Goal: Task Accomplishment & Management: Manage account settings

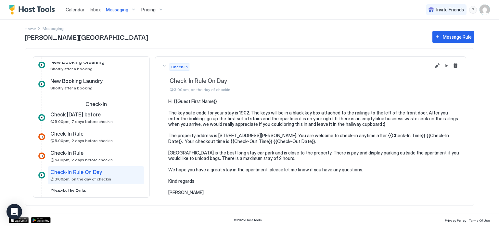
click at [121, 10] on span "Messaging" at bounding box center [117, 10] width 22 height 6
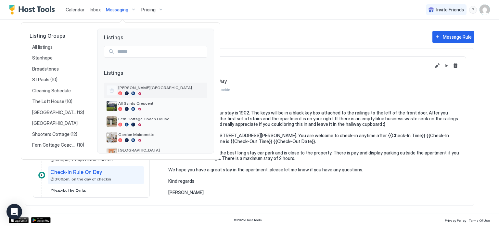
scroll to position [76, 0]
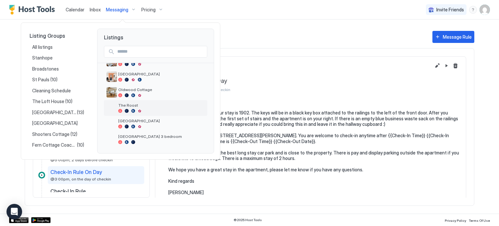
click at [159, 109] on div at bounding box center [161, 111] width 86 height 4
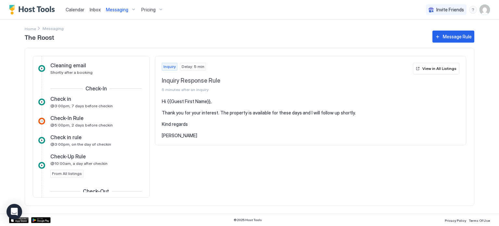
scroll to position [170, 0]
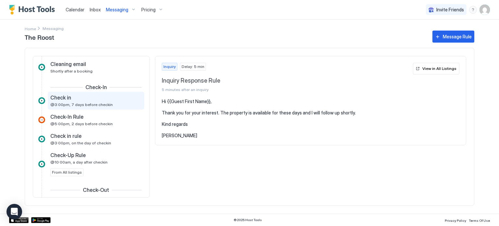
click at [75, 98] on div "Check in" at bounding box center [91, 97] width 82 height 7
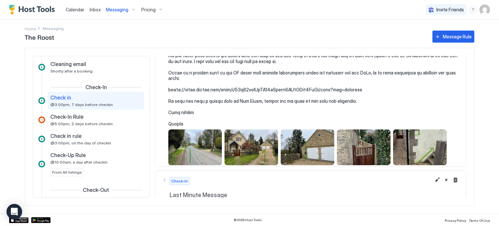
scroll to position [131, 0]
click at [304, 150] on div "View image" at bounding box center [308, 147] width 54 height 36
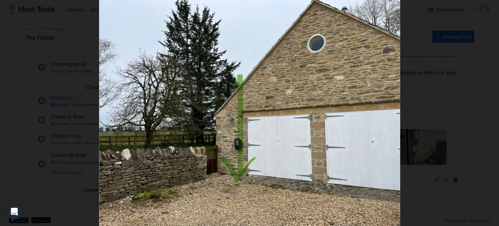
click at [279, 77] on img at bounding box center [249, 113] width 301 height 226
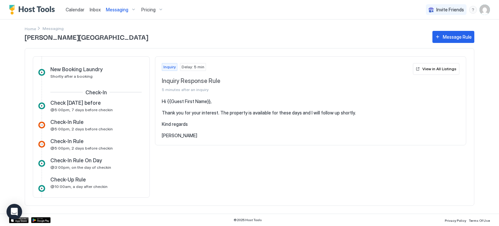
scroll to position [184, 0]
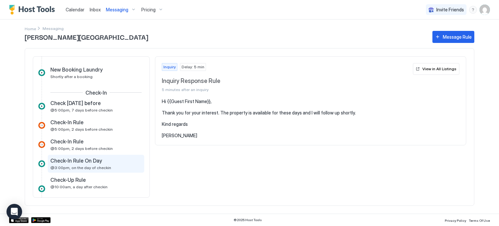
click at [106, 165] on span "@3:00pm, on the day of checkin" at bounding box center [80, 167] width 61 height 5
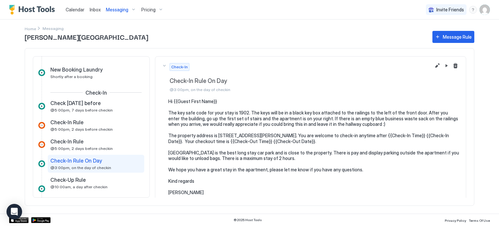
click at [114, 7] on span "Messaging" at bounding box center [117, 10] width 22 height 6
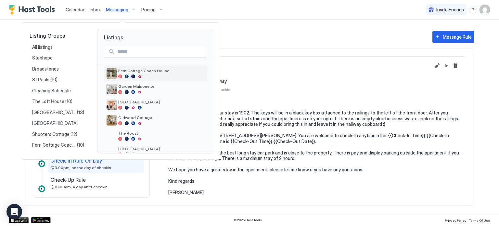
scroll to position [48, 0]
click at [144, 132] on span "The Roost" at bounding box center [161, 133] width 86 height 5
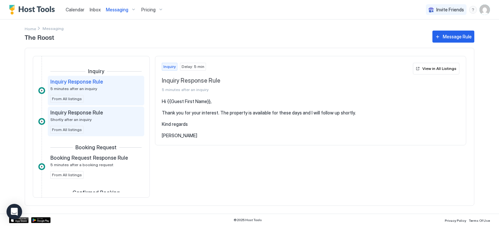
click at [88, 117] on span "Shortly after an inquiry" at bounding box center [70, 119] width 41 height 5
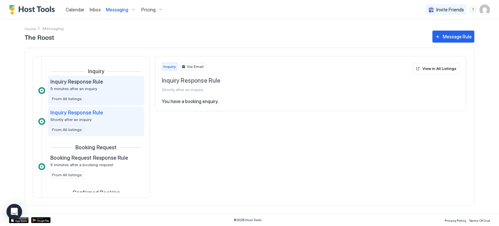
click at [98, 95] on div "Inquiry Response Rule 5 minutes after an inquiry From All listings" at bounding box center [95, 90] width 91 height 24
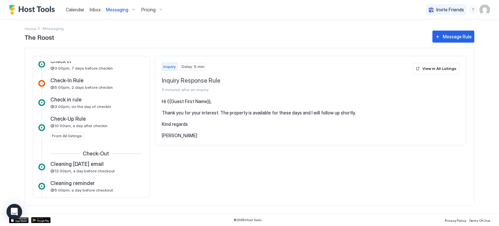
scroll to position [202, 0]
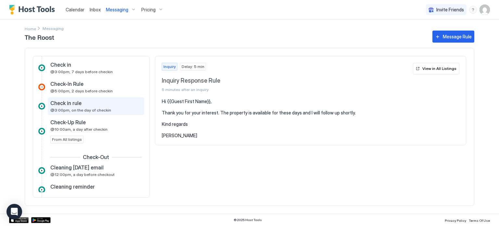
click at [109, 107] on div "Check in rule @3:00pm, on the day of checkin" at bounding box center [91, 106] width 82 height 13
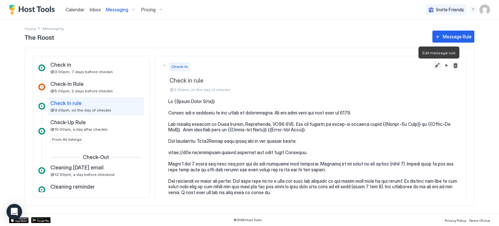
click at [437, 64] on button "Edit message rule" at bounding box center [438, 65] width 8 height 8
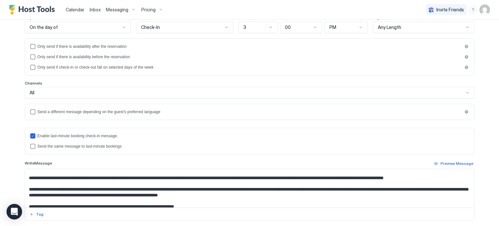
scroll to position [52, 0]
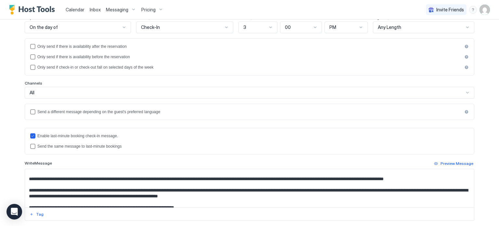
click at [302, 176] on textarea "Input Field" at bounding box center [249, 188] width 449 height 38
drag, startPoint x: 376, startPoint y: 176, endPoint x: 402, endPoint y: 175, distance: 26.1
click at [402, 175] on textarea "Input Field" at bounding box center [249, 188] width 449 height 38
drag, startPoint x: 449, startPoint y: 176, endPoint x: 375, endPoint y: 177, distance: 73.8
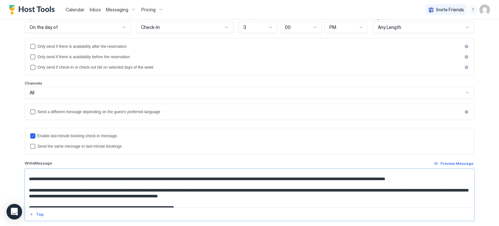
click at [375, 177] on textarea "Input Field" at bounding box center [249, 188] width 449 height 38
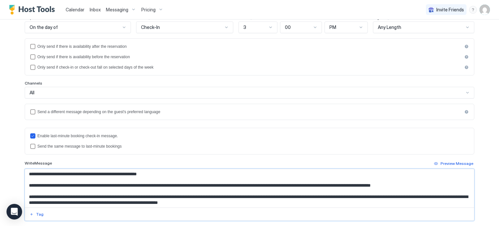
scroll to position [45, 0]
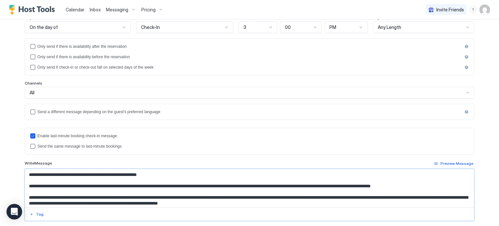
drag, startPoint x: 443, startPoint y: 177, endPoint x: 255, endPoint y: 184, distance: 187.3
click at [255, 184] on textarea "Input Field" at bounding box center [249, 188] width 449 height 38
type textarea "**********"
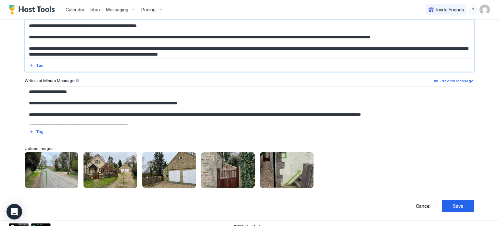
scroll to position [239, 0]
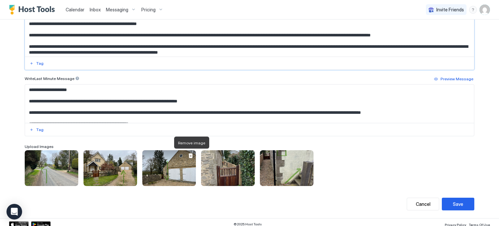
click at [189, 159] on div at bounding box center [191, 155] width 10 height 10
click at [191, 154] on div at bounding box center [190, 155] width 5 height 5
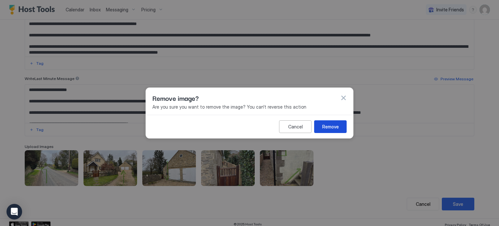
click at [336, 125] on div "Remove" at bounding box center [330, 126] width 17 height 7
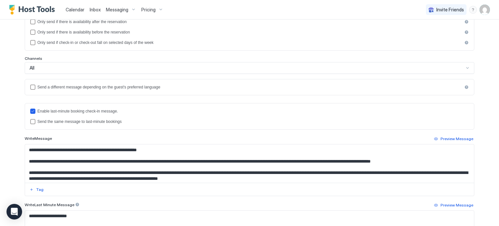
scroll to position [241, 0]
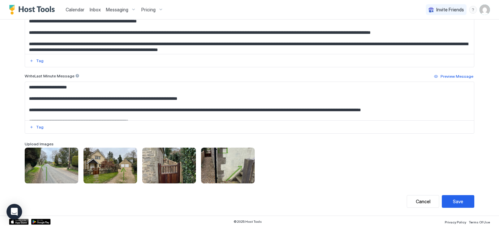
click at [273, 168] on div "To pick up a draggable item, press the space bar. While dragging, use the arrow…" at bounding box center [250, 166] width 450 height 36
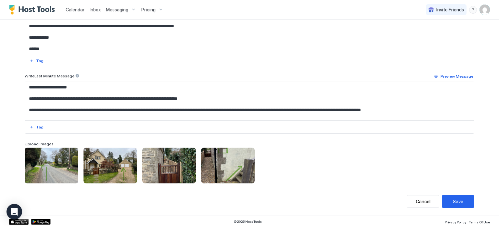
click at [273, 168] on div "To pick up a draggable item, press the space bar. While dragging, use the arrow…" at bounding box center [250, 166] width 450 height 36
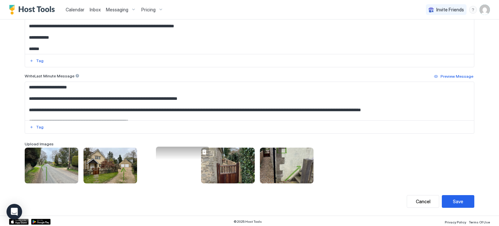
drag, startPoint x: 279, startPoint y: 164, endPoint x: 174, endPoint y: 163, distance: 104.7
click at [174, 163] on div "View image" at bounding box center [183, 165] width 54 height 36
click at [463, 200] on button "Save" at bounding box center [458, 201] width 33 height 13
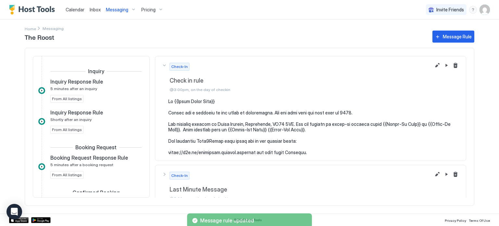
scroll to position [182, 0]
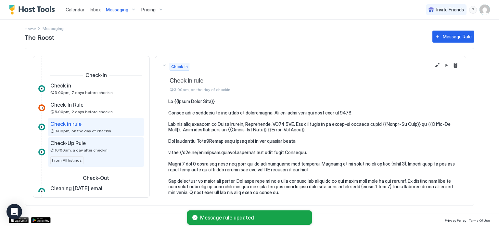
click at [126, 142] on div "Check-Up Rule" at bounding box center [91, 143] width 82 height 7
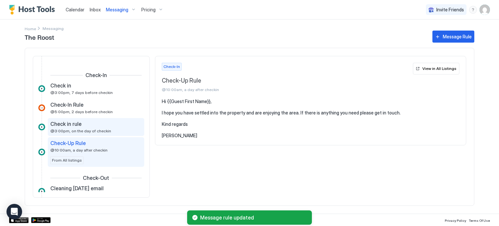
click at [74, 125] on span "Check in rule" at bounding box center [65, 124] width 31 height 7
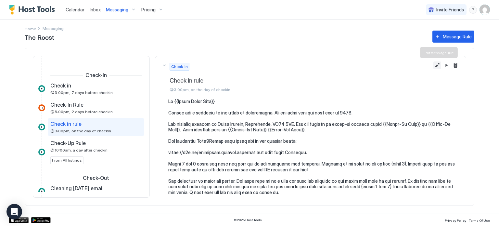
click at [437, 65] on button "Edit message rule" at bounding box center [438, 65] width 8 height 8
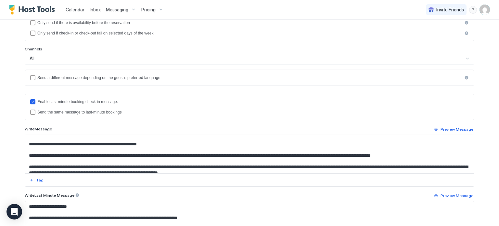
scroll to position [42, 0]
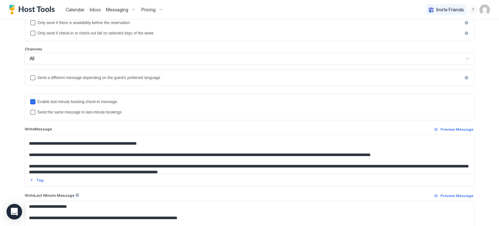
click at [255, 152] on textarea "Input Field" at bounding box center [249, 154] width 449 height 38
click at [397, 157] on textarea "Input Field" at bounding box center [249, 154] width 449 height 38
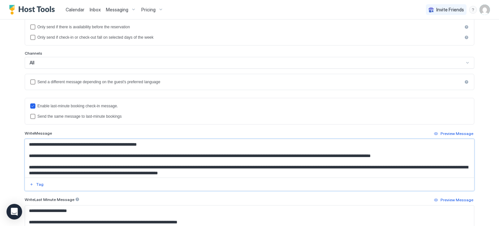
scroll to position [46, 0]
click at [369, 114] on div "Send the same message to last-minute bookings" at bounding box center [249, 116] width 439 height 5
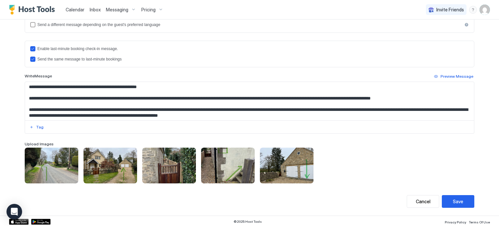
scroll to position [80, 0]
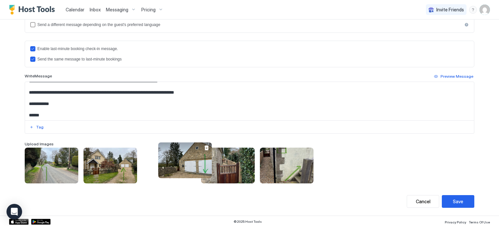
drag, startPoint x: 283, startPoint y: 168, endPoint x: 181, endPoint y: 163, distance: 101.9
click at [181, 163] on div "View image" at bounding box center [185, 160] width 54 height 36
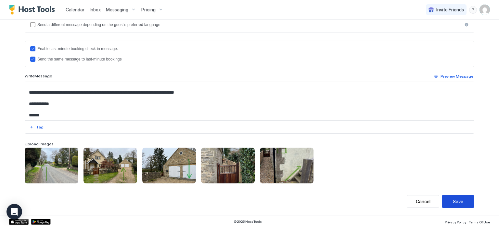
click at [458, 200] on div "Save" at bounding box center [458, 201] width 10 height 7
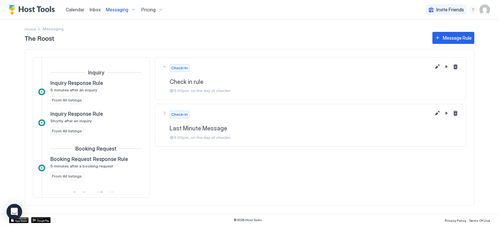
scroll to position [182, 0]
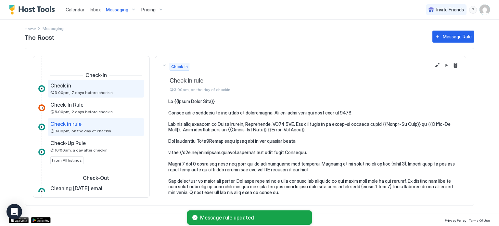
click at [123, 87] on div "Check in" at bounding box center [91, 85] width 82 height 7
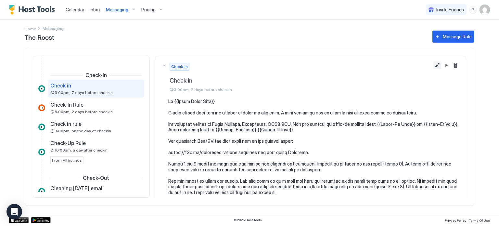
click at [438, 64] on button "Edit message rule" at bounding box center [438, 65] width 8 height 8
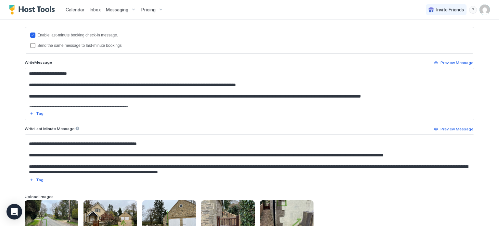
scroll to position [42, 0]
click at [407, 152] on textarea "Input Field" at bounding box center [249, 154] width 449 height 38
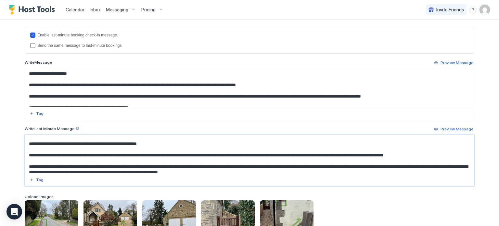
click at [407, 152] on textarea "Input Field" at bounding box center [249, 154] width 449 height 38
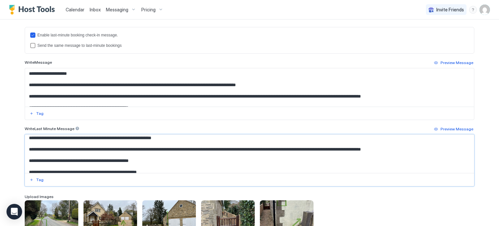
scroll to position [0, 0]
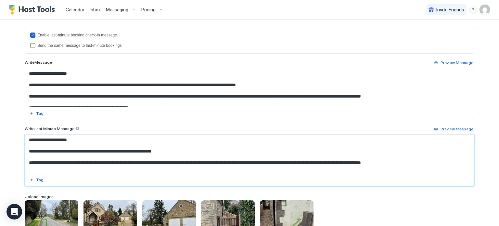
drag, startPoint x: 449, startPoint y: 154, endPoint x: 300, endPoint y: 150, distance: 149.5
click at [300, 150] on textarea "Input Field" at bounding box center [249, 154] width 449 height 38
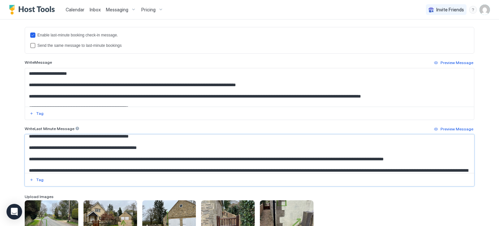
scroll to position [38, 0]
click at [193, 163] on textarea "Input Field" at bounding box center [249, 154] width 449 height 38
drag, startPoint x: 257, startPoint y: 155, endPoint x: 463, endPoint y: 161, distance: 205.8
click at [463, 161] on textarea "Input Field" at bounding box center [249, 154] width 449 height 38
paste textarea "Input Field"
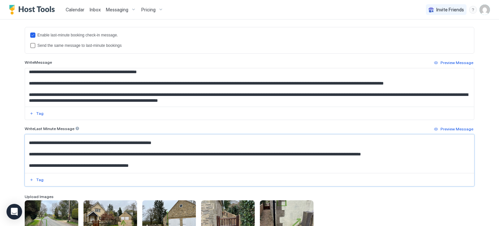
scroll to position [48, 0]
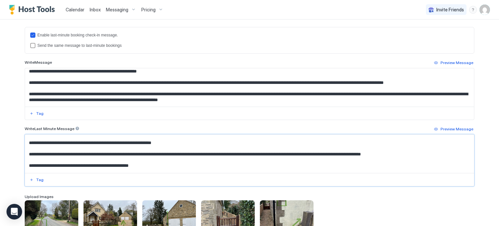
type textarea "**********"
click at [417, 84] on textarea "Input Field" at bounding box center [249, 87] width 449 height 38
click at [460, 80] on textarea "Input Field" at bounding box center [249, 87] width 449 height 38
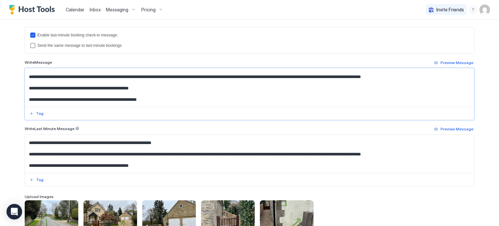
scroll to position [13, 0]
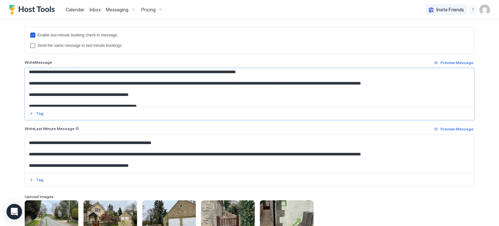
drag, startPoint x: 460, startPoint y: 80, endPoint x: 265, endPoint y: 93, distance: 194.8
click at [265, 93] on textarea "Input Field" at bounding box center [249, 87] width 449 height 38
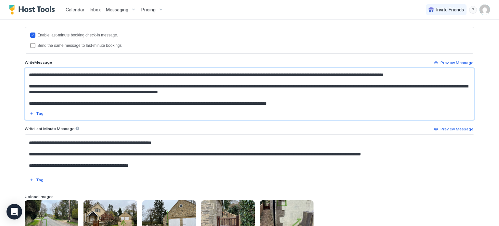
scroll to position [53, 0]
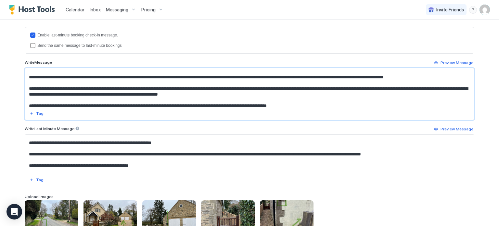
click at [262, 84] on textarea "Input Field" at bounding box center [249, 87] width 449 height 38
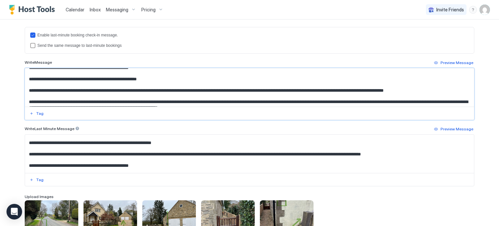
scroll to position [34, 0]
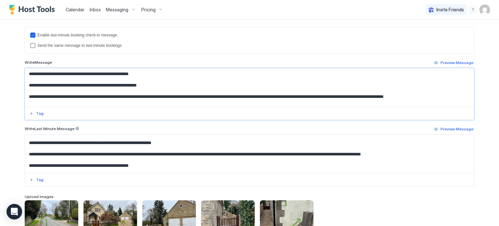
drag, startPoint x: 256, startPoint y: 74, endPoint x: 447, endPoint y: 96, distance: 191.3
click at [447, 96] on textarea "Input Field" at bounding box center [249, 87] width 449 height 38
paste textarea "Input Field"
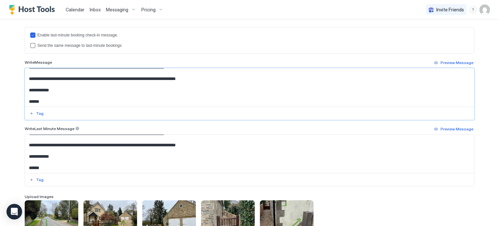
scroll to position [241, 0]
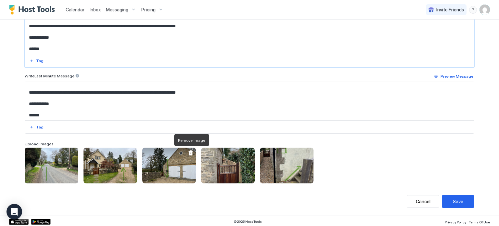
type textarea "**********"
click at [191, 151] on div at bounding box center [190, 152] width 5 height 5
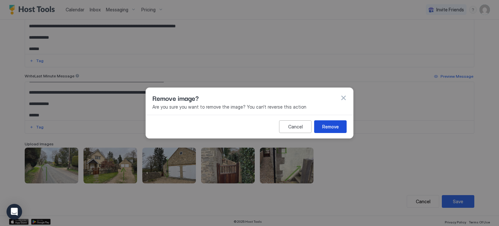
click at [332, 126] on div "Remove" at bounding box center [330, 126] width 17 height 7
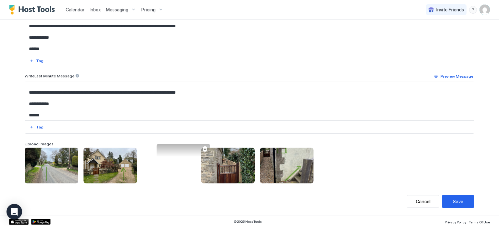
drag, startPoint x: 276, startPoint y: 170, endPoint x: 173, endPoint y: 166, distance: 103.4
click at [173, 166] on div "View image" at bounding box center [184, 162] width 54 height 36
click at [365, 153] on div "To pick up a draggable item, press the space bar. While dragging, use the arrow…" at bounding box center [250, 166] width 450 height 36
click at [454, 198] on div "Save" at bounding box center [458, 201] width 10 height 7
